Goal: Task Accomplishment & Management: Use online tool/utility

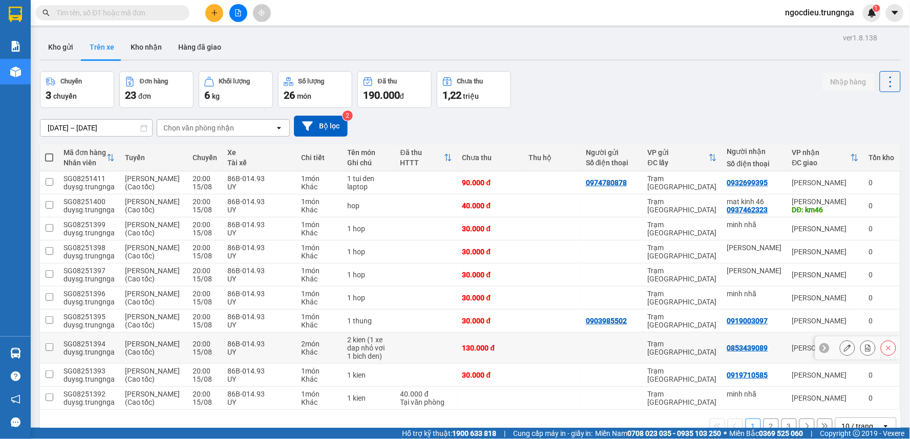
scroll to position [98, 0]
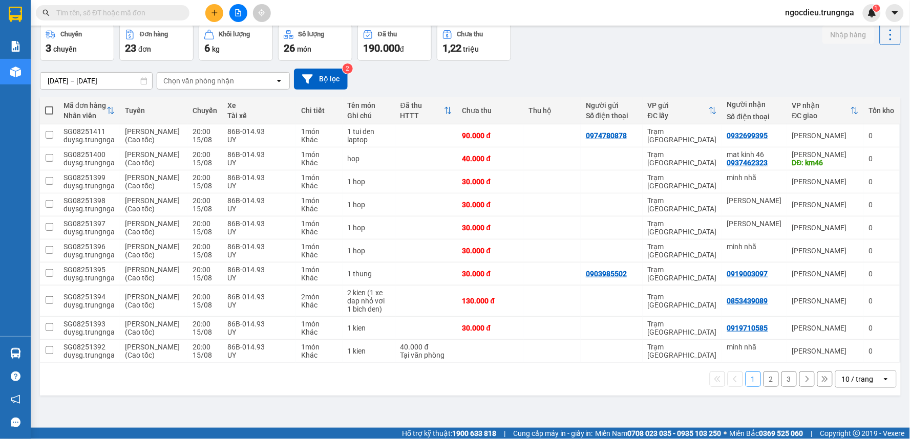
click at [764, 387] on button "2" at bounding box center [771, 379] width 15 height 15
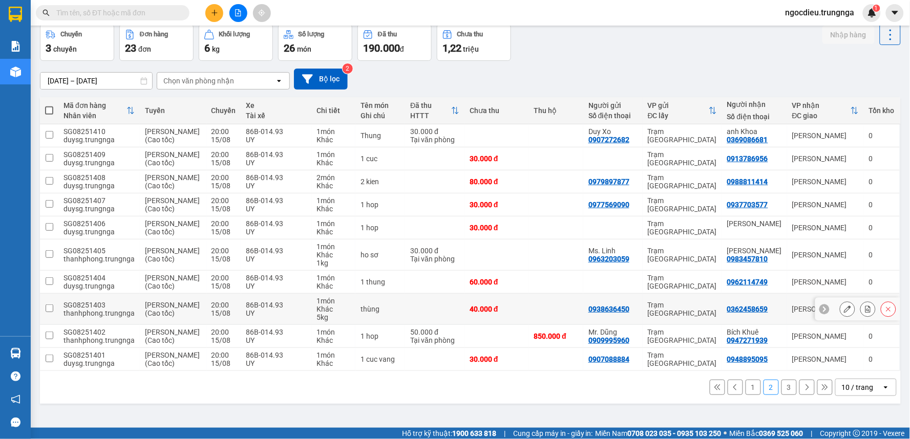
click at [844, 310] on icon at bounding box center [847, 309] width 7 height 7
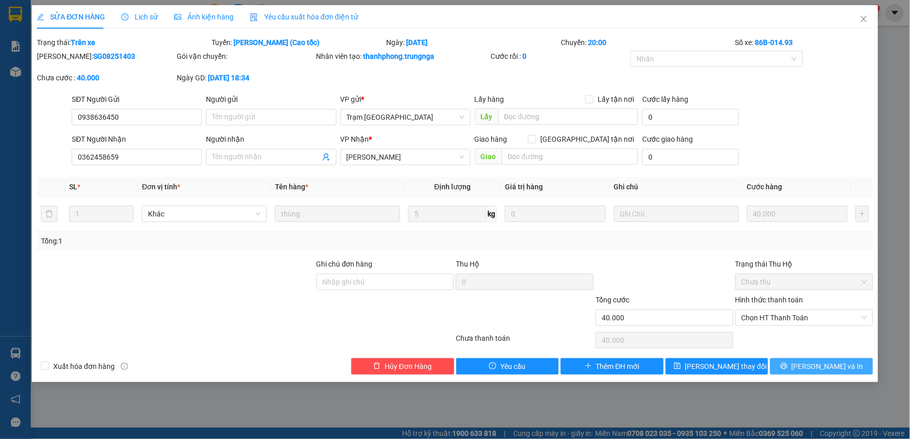
click at [810, 365] on button "[PERSON_NAME] và In" at bounding box center [821, 367] width 103 height 16
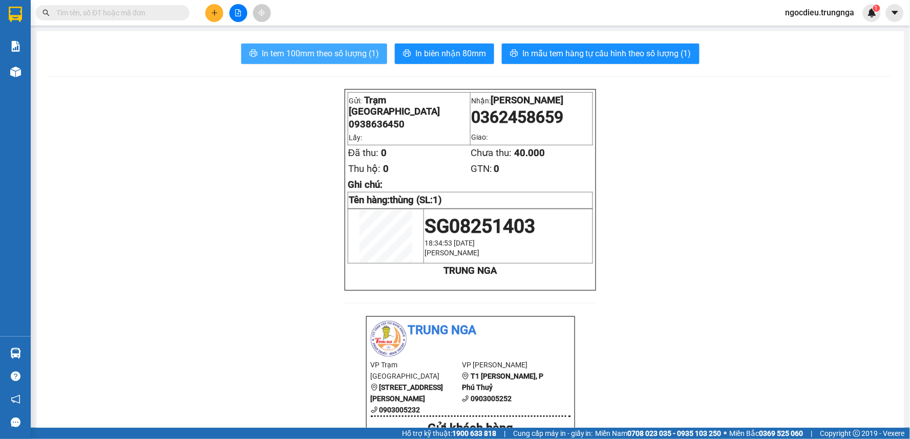
click at [318, 49] on span "In tem 100mm theo số lượng (1)" at bounding box center [320, 53] width 117 height 13
